Goal: Obtain resource: Obtain resource

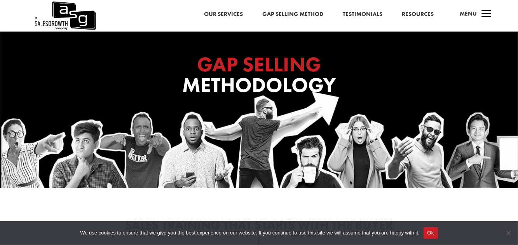
click at [292, 13] on link "Gap Selling Method" at bounding box center [293, 14] width 61 height 10
click at [414, 12] on link "Resources" at bounding box center [418, 14] width 32 height 10
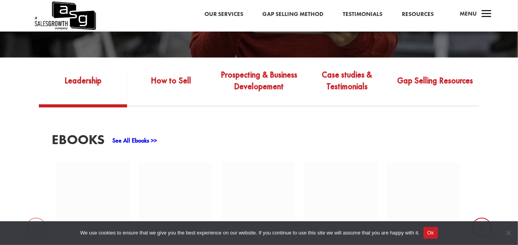
scroll to position [250, 0]
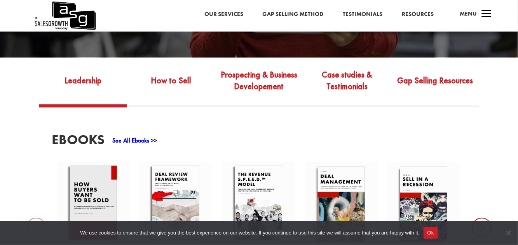
click at [441, 72] on link "Gap Selling Resources" at bounding box center [435, 86] width 88 height 36
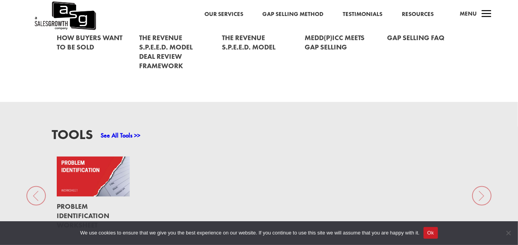
scroll to position [568, 0]
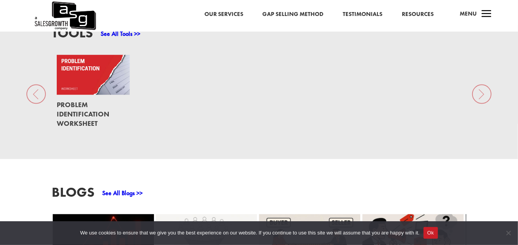
click at [79, 64] on link at bounding box center [93, 75] width 73 height 40
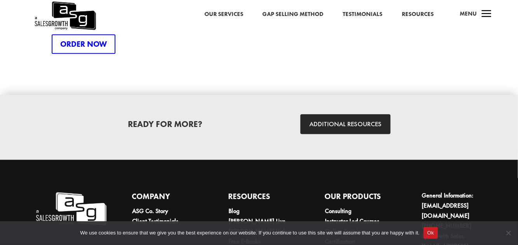
scroll to position [1136, 0]
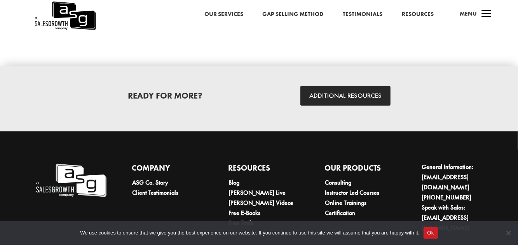
click at [350, 90] on link "ADDITIONAL RESOURCES" at bounding box center [346, 96] width 90 height 20
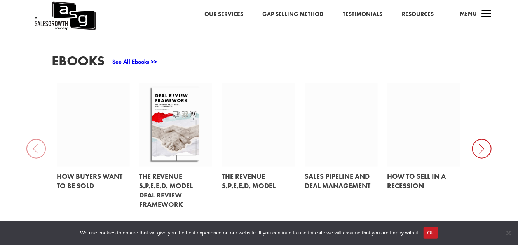
scroll to position [329, 0]
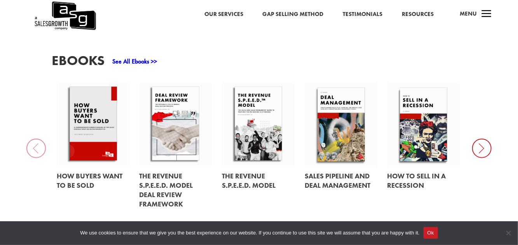
click at [482, 141] on icon at bounding box center [482, 147] width 19 height 19
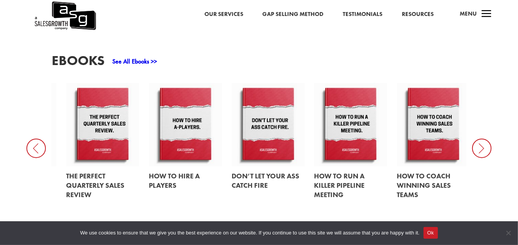
click at [479, 138] on icon at bounding box center [482, 147] width 19 height 19
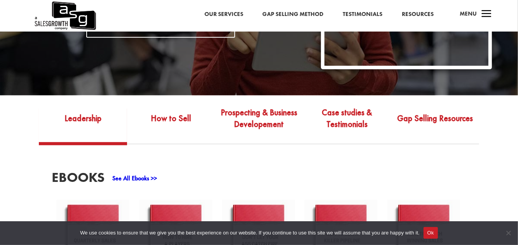
scroll to position [207, 0]
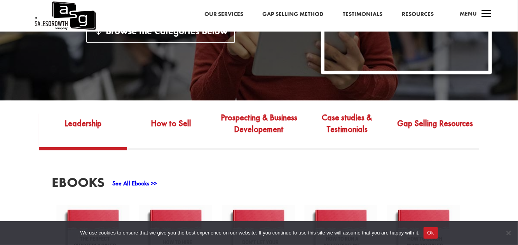
click at [425, 121] on link "Gap Selling Resources" at bounding box center [435, 128] width 88 height 36
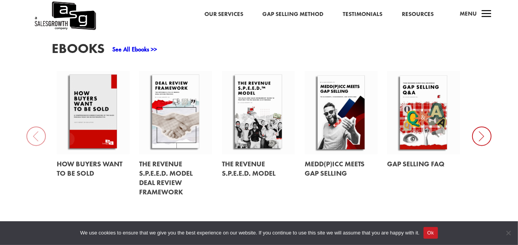
scroll to position [341, 0]
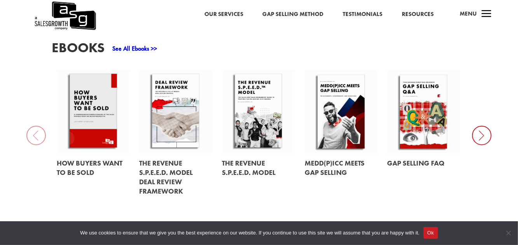
click at [478, 126] on icon at bounding box center [482, 135] width 19 height 19
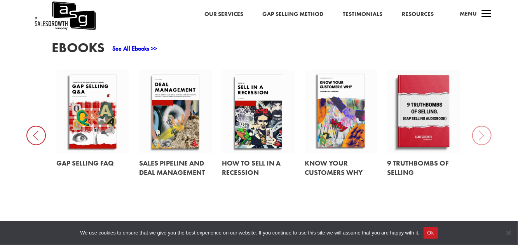
click at [478, 123] on div "EBooks See All Ebooks >> How Buyers Want to be Sold The Revenue S.P.E.E.D. Mode…" at bounding box center [259, 121] width 518 height 212
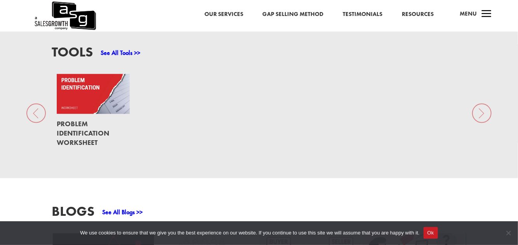
scroll to position [551, 0]
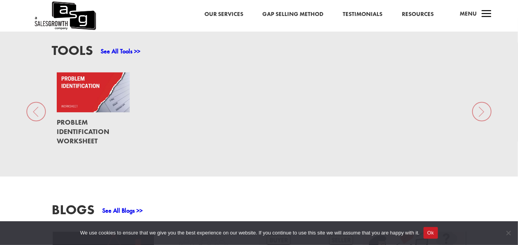
click at [127, 47] on link "See All Tools >>" at bounding box center [121, 51] width 40 height 8
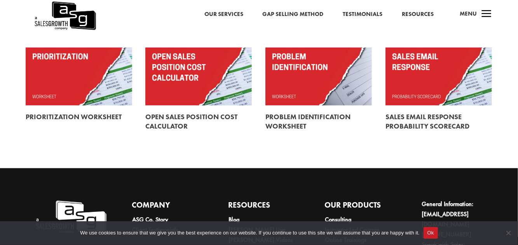
scroll to position [354, 0]
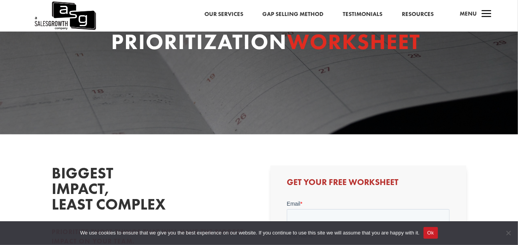
scroll to position [53, 0]
